Goal: Task Accomplishment & Management: Manage account settings

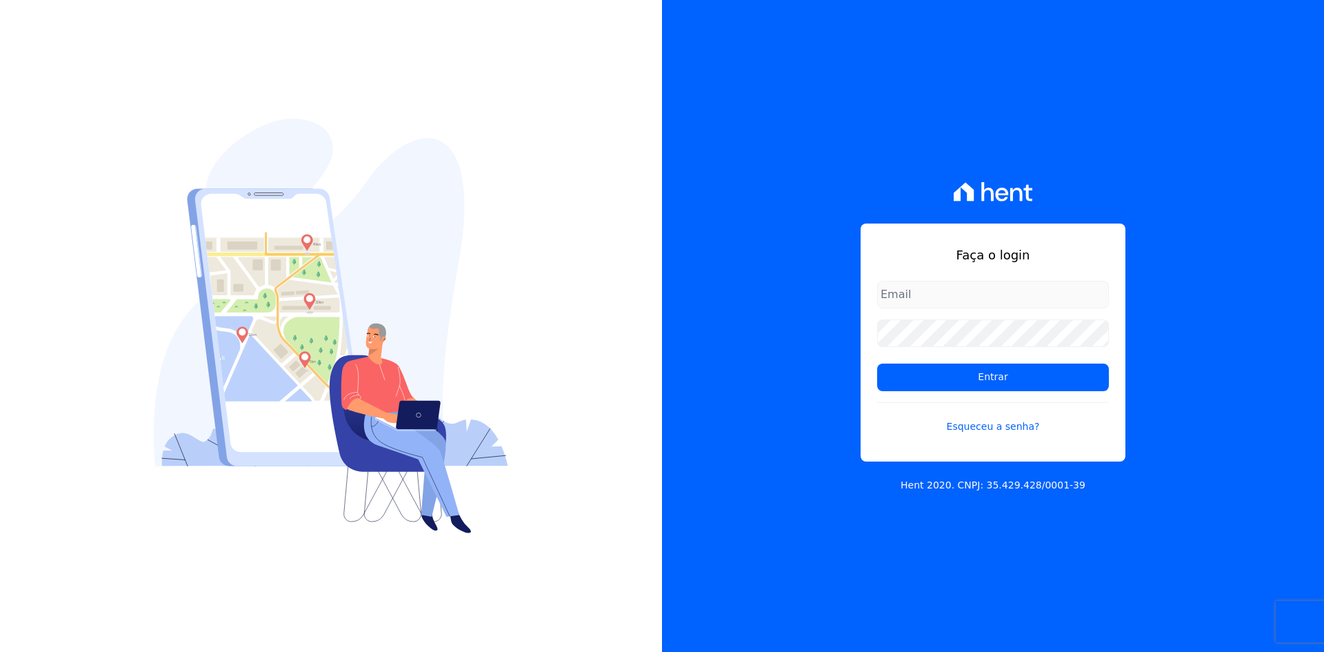
click at [906, 299] on input "email" at bounding box center [993, 295] width 232 height 28
type input "epnolli@terra.com.br"
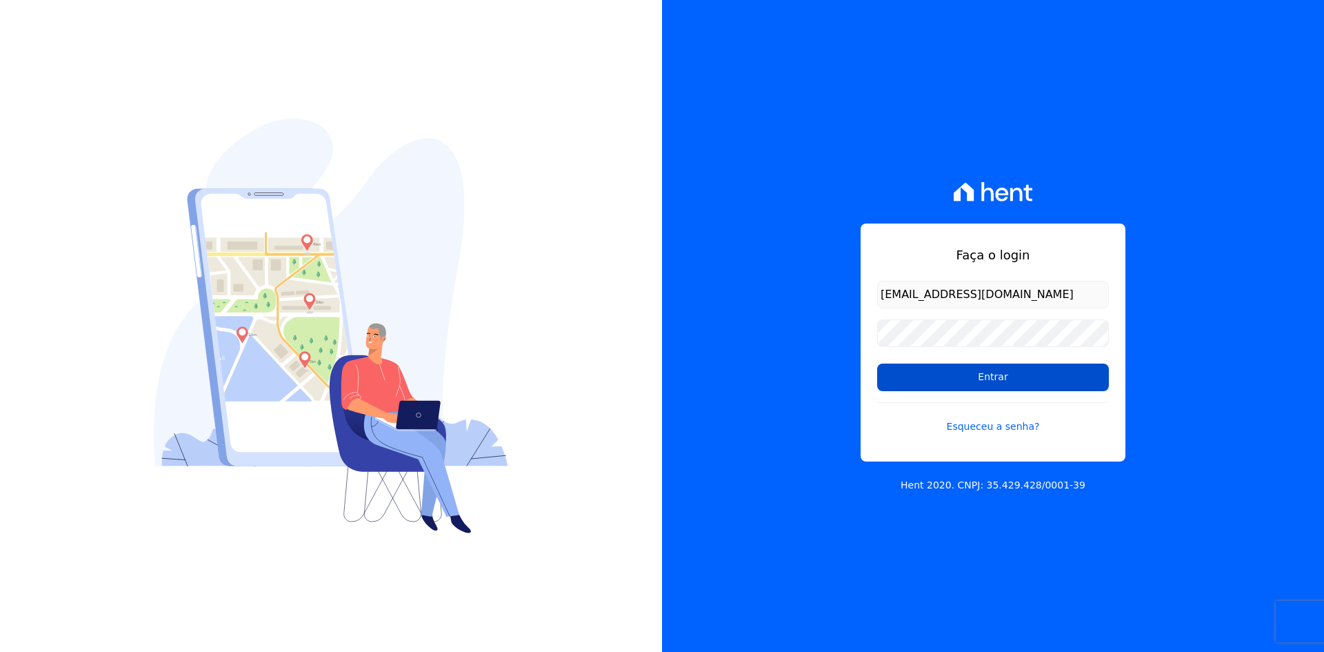
click at [1005, 381] on input "Entrar" at bounding box center [993, 377] width 232 height 28
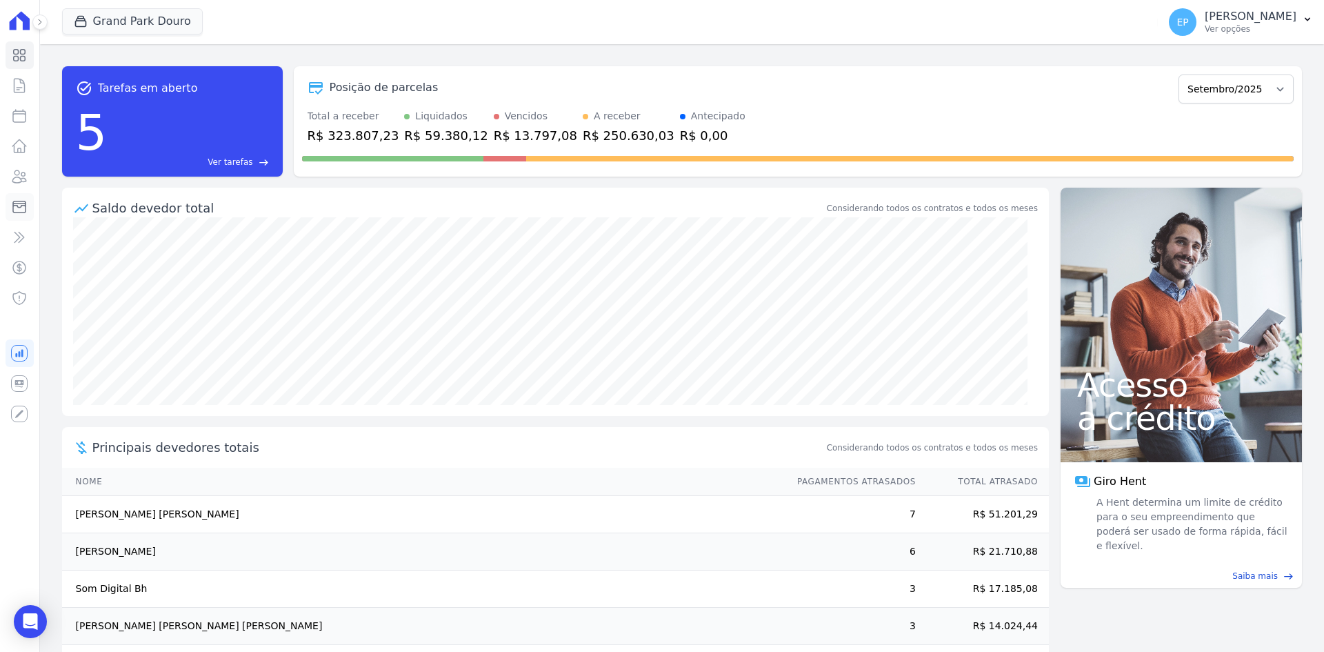
click at [28, 206] on icon at bounding box center [19, 207] width 17 height 17
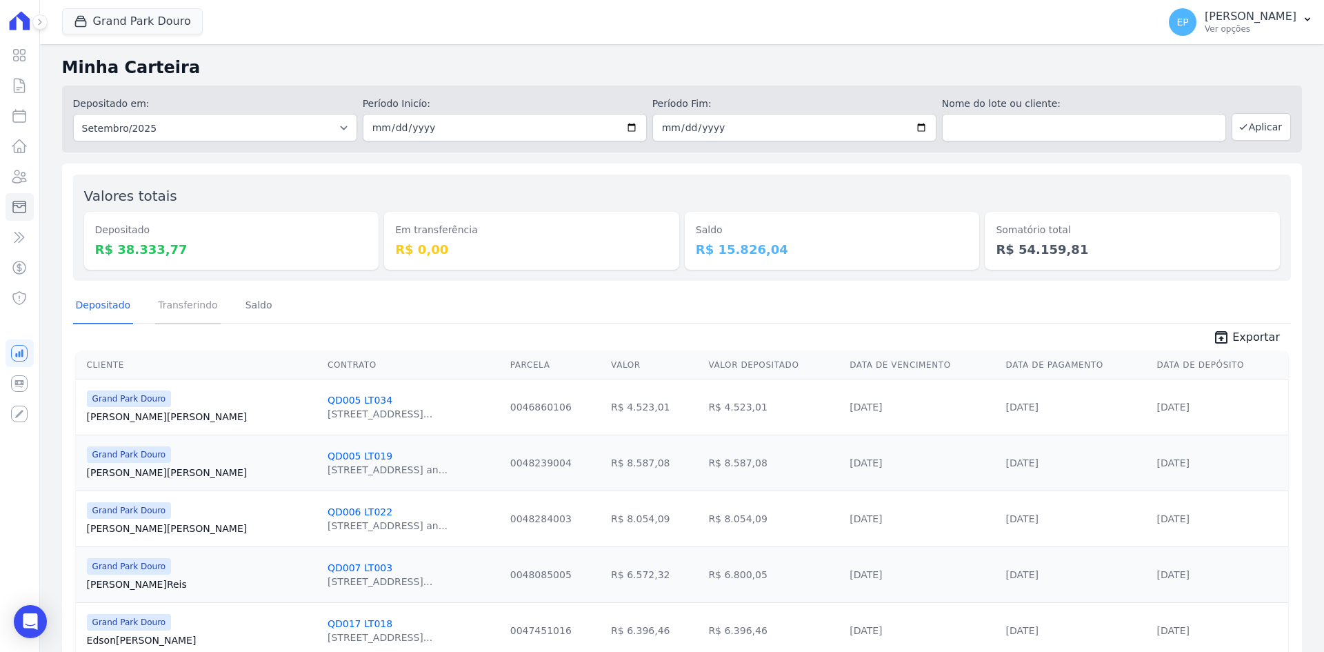
click at [183, 307] on link "Transferindo" at bounding box center [188, 306] width 66 height 36
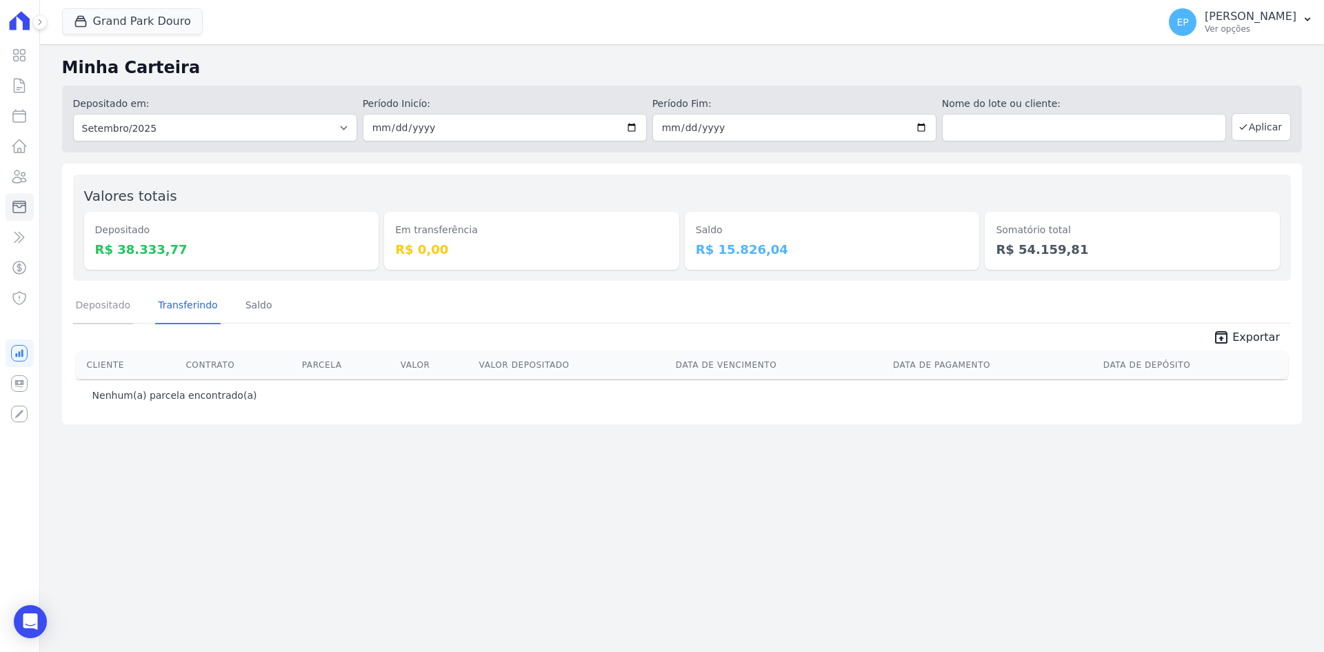
click at [102, 303] on link "Depositado" at bounding box center [103, 306] width 61 height 36
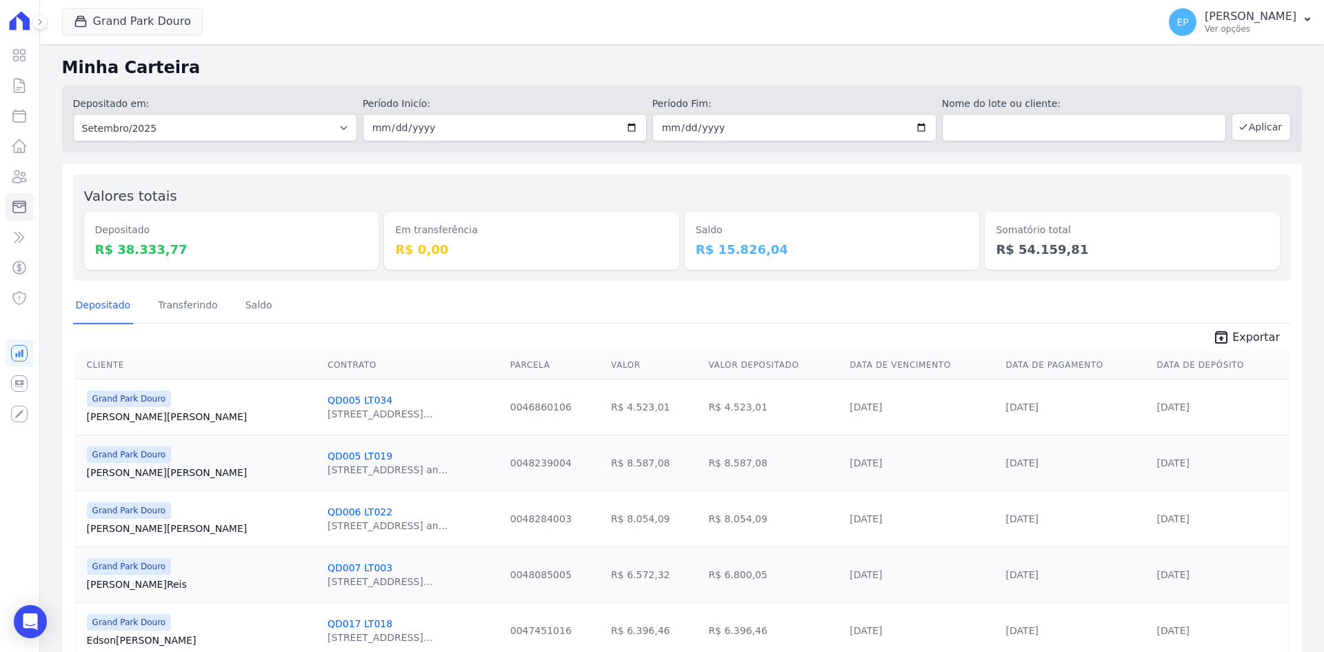
scroll to position [119, 0]
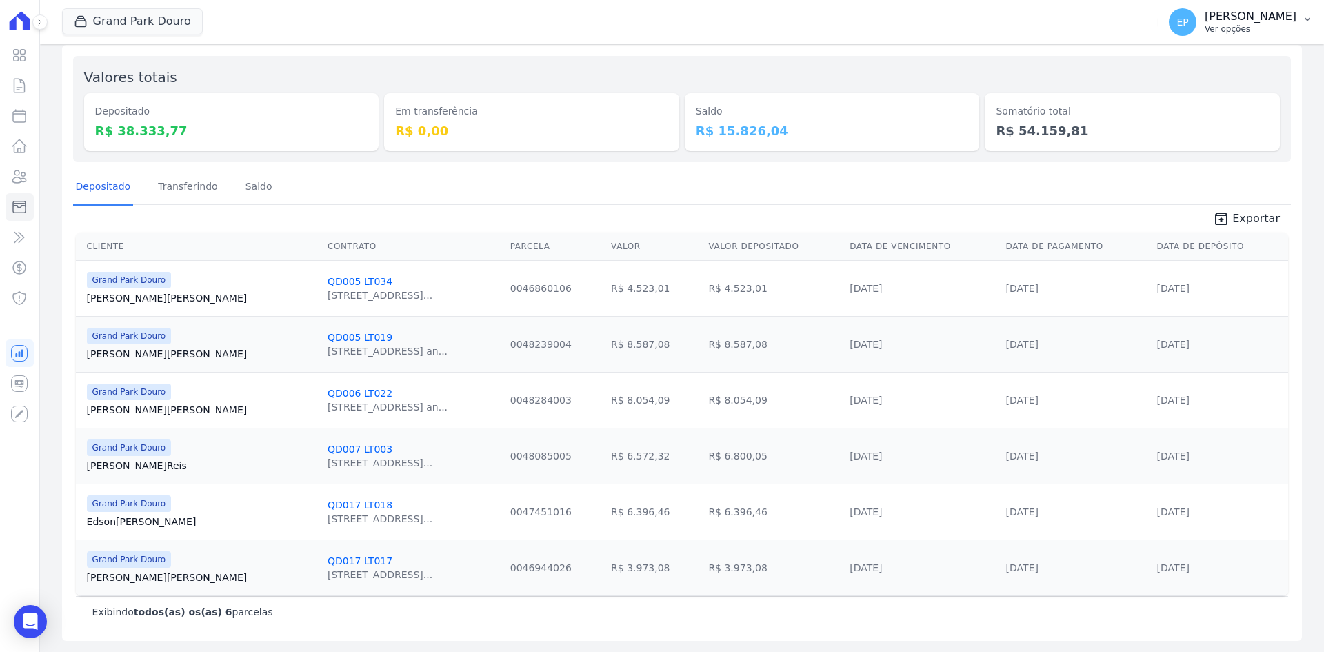
click at [1238, 23] on p "[PERSON_NAME]" at bounding box center [1251, 17] width 92 height 14
click at [1186, 213] on link "Logout" at bounding box center [1236, 213] width 177 height 25
